Goal: Find specific page/section: Find specific page/section

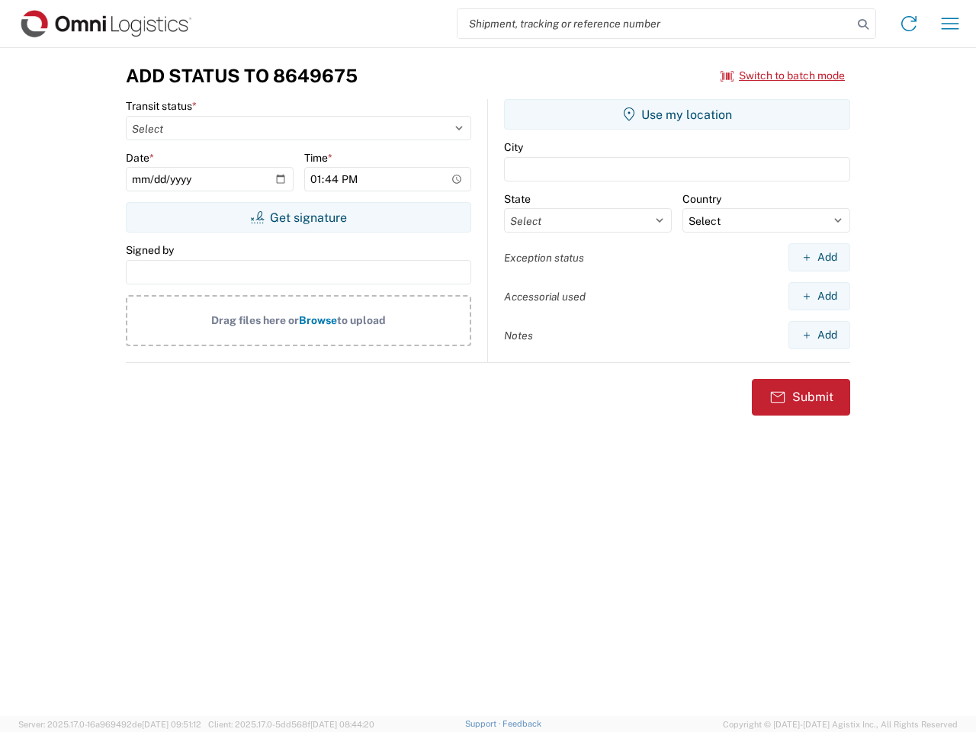
click at [655, 24] on input "search" at bounding box center [654, 23] width 395 height 29
click at [863, 24] on icon at bounding box center [862, 24] width 21 height 21
click at [908, 24] on icon at bounding box center [908, 23] width 24 height 24
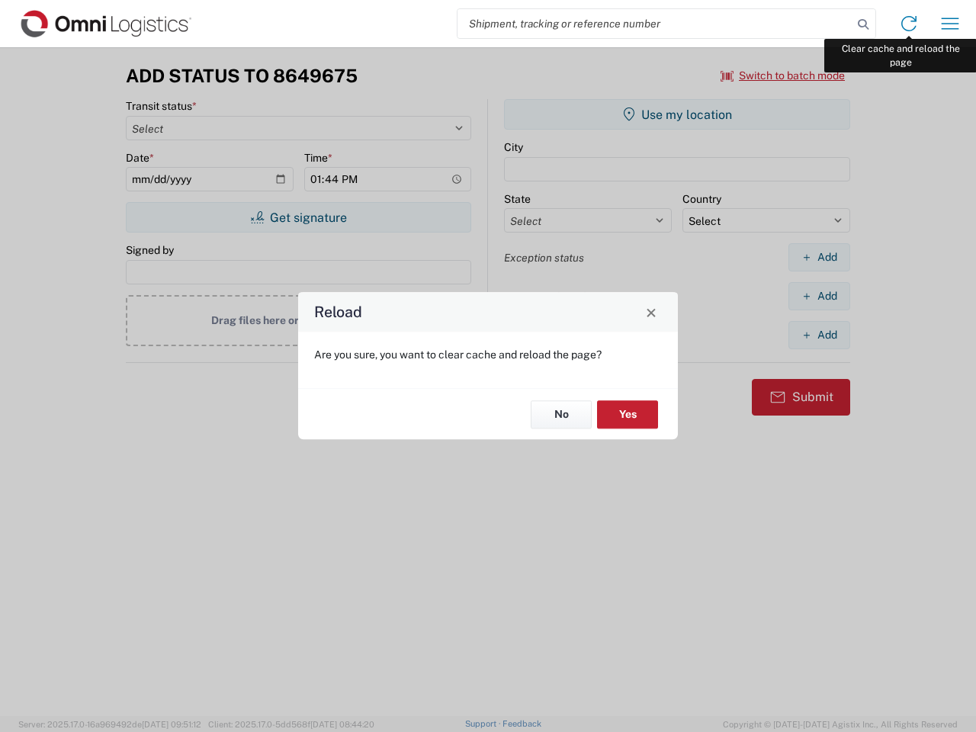
click at [950, 24] on div "Reload Are you sure, you want to clear cache and reload the page? No Yes" at bounding box center [488, 366] width 976 height 732
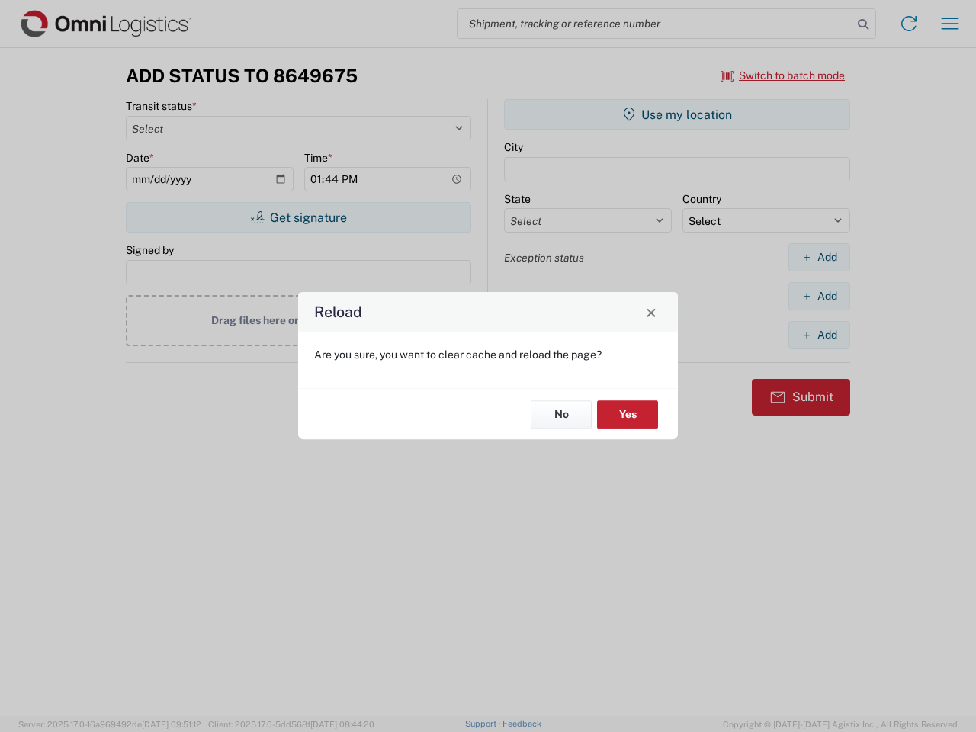
click at [783, 75] on div "Reload Are you sure, you want to clear cache and reload the page? No Yes" at bounding box center [488, 366] width 976 height 732
click at [298, 217] on div "Reload Are you sure, you want to clear cache and reload the page? No Yes" at bounding box center [488, 366] width 976 height 732
click at [677, 114] on div "Reload Are you sure, you want to clear cache and reload the page? No Yes" at bounding box center [488, 366] width 976 height 732
click at [819, 257] on div "Reload Are you sure, you want to clear cache and reload the page? No Yes" at bounding box center [488, 366] width 976 height 732
click at [819, 296] on div "Reload Are you sure, you want to clear cache and reload the page? No Yes" at bounding box center [488, 366] width 976 height 732
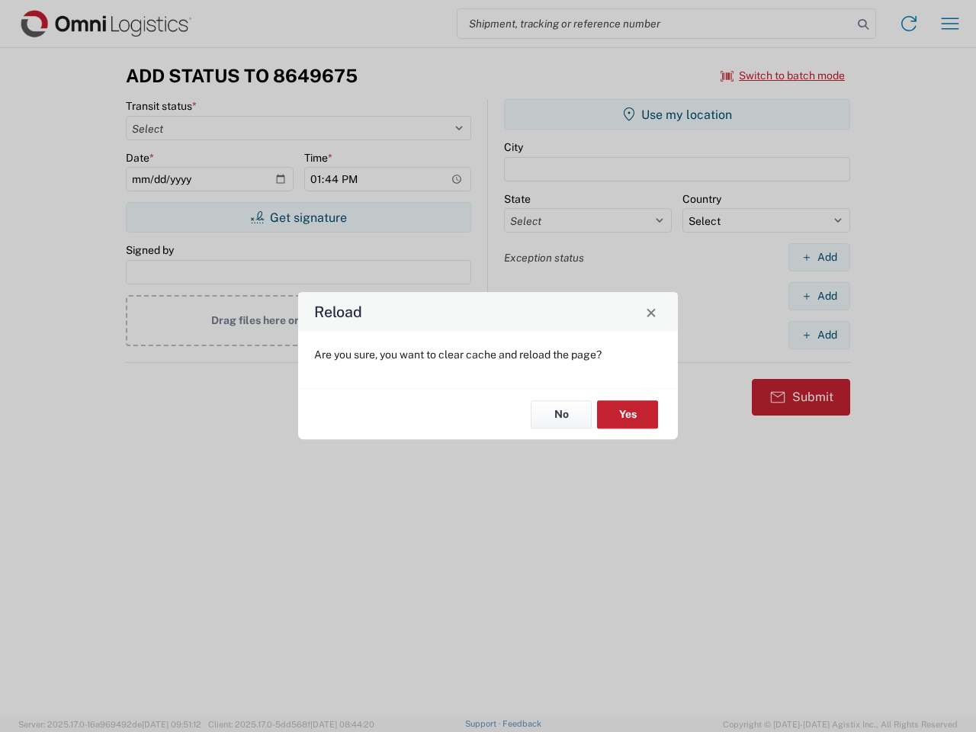
click at [819, 335] on div "Reload Are you sure, you want to clear cache and reload the page? No Yes" at bounding box center [488, 366] width 976 height 732
